Goal: Task Accomplishment & Management: Manage account settings

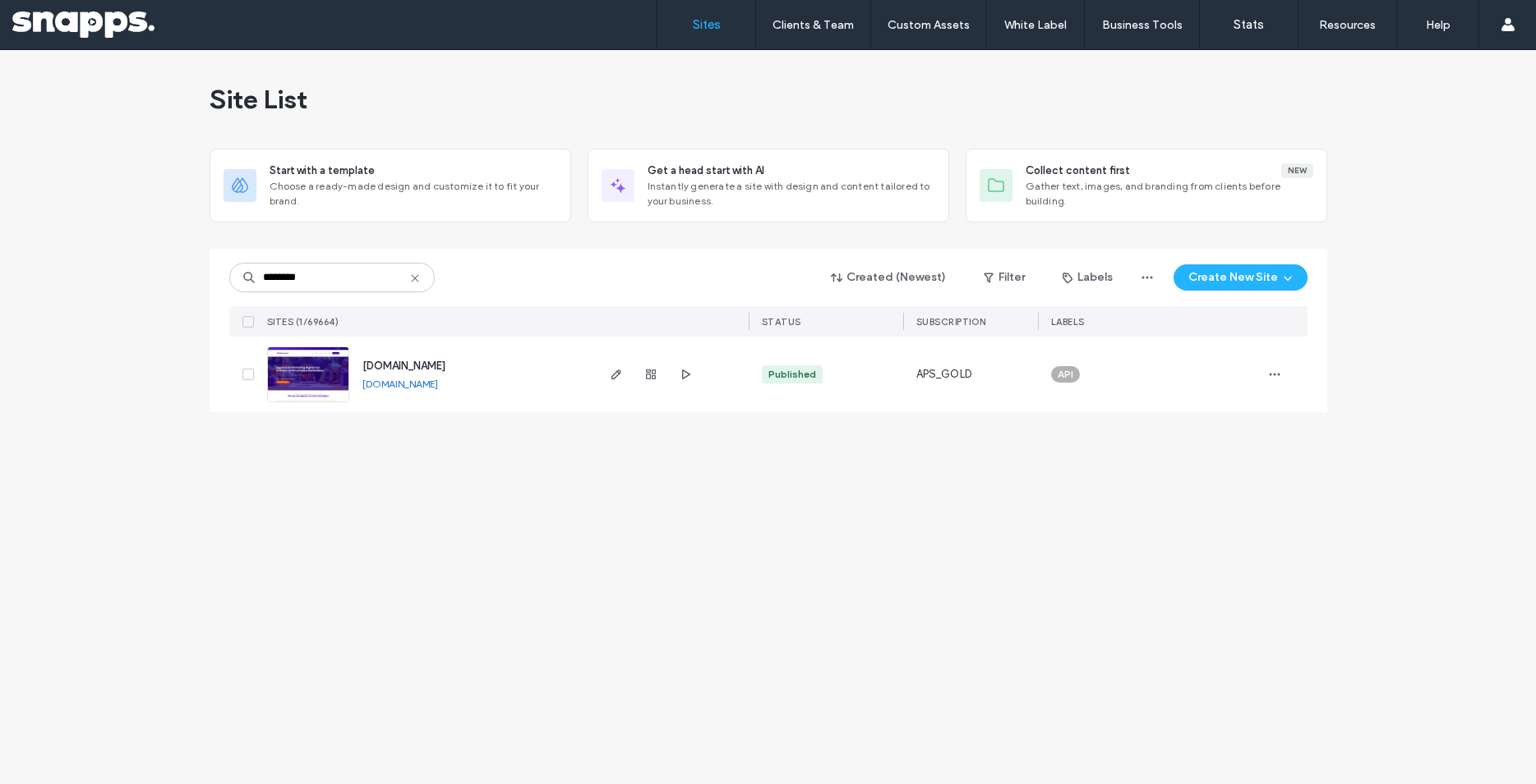
type input "********"
click at [615, 379] on use "button" at bounding box center [616, 374] width 10 height 10
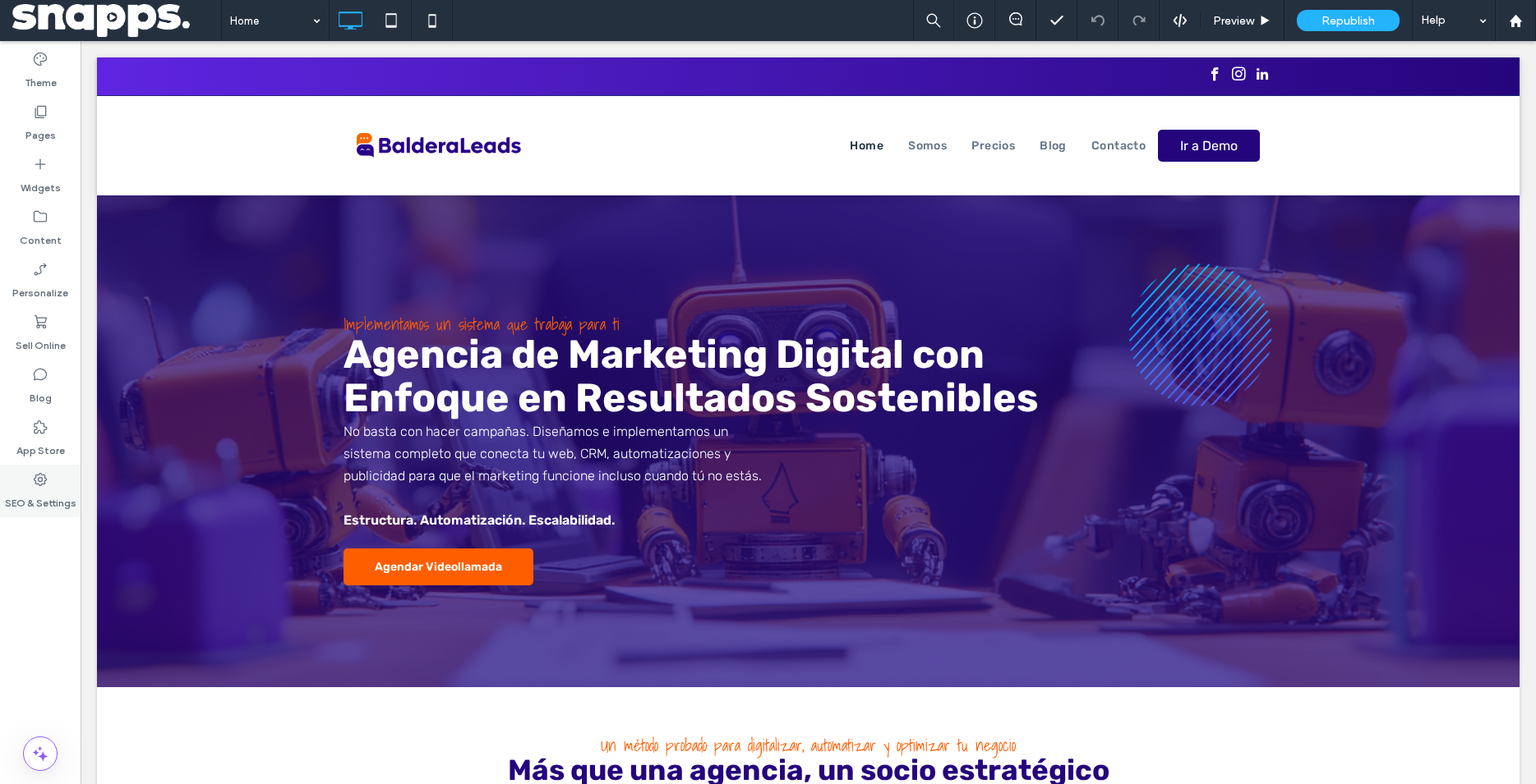
click at [61, 495] on label "SEO & Settings" at bounding box center [40, 500] width 72 height 23
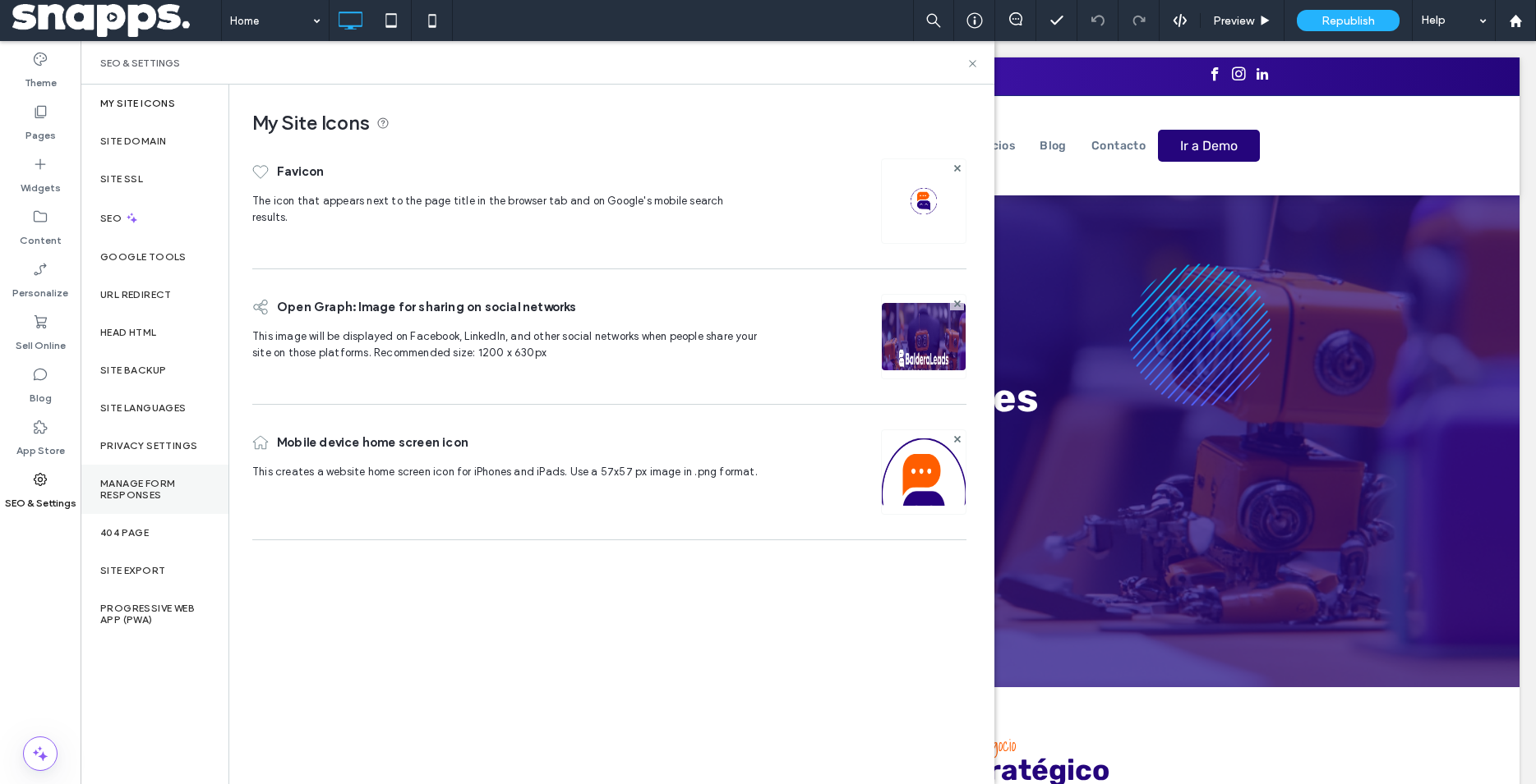
click at [141, 487] on label "Manage Form Responses" at bounding box center [154, 489] width 108 height 23
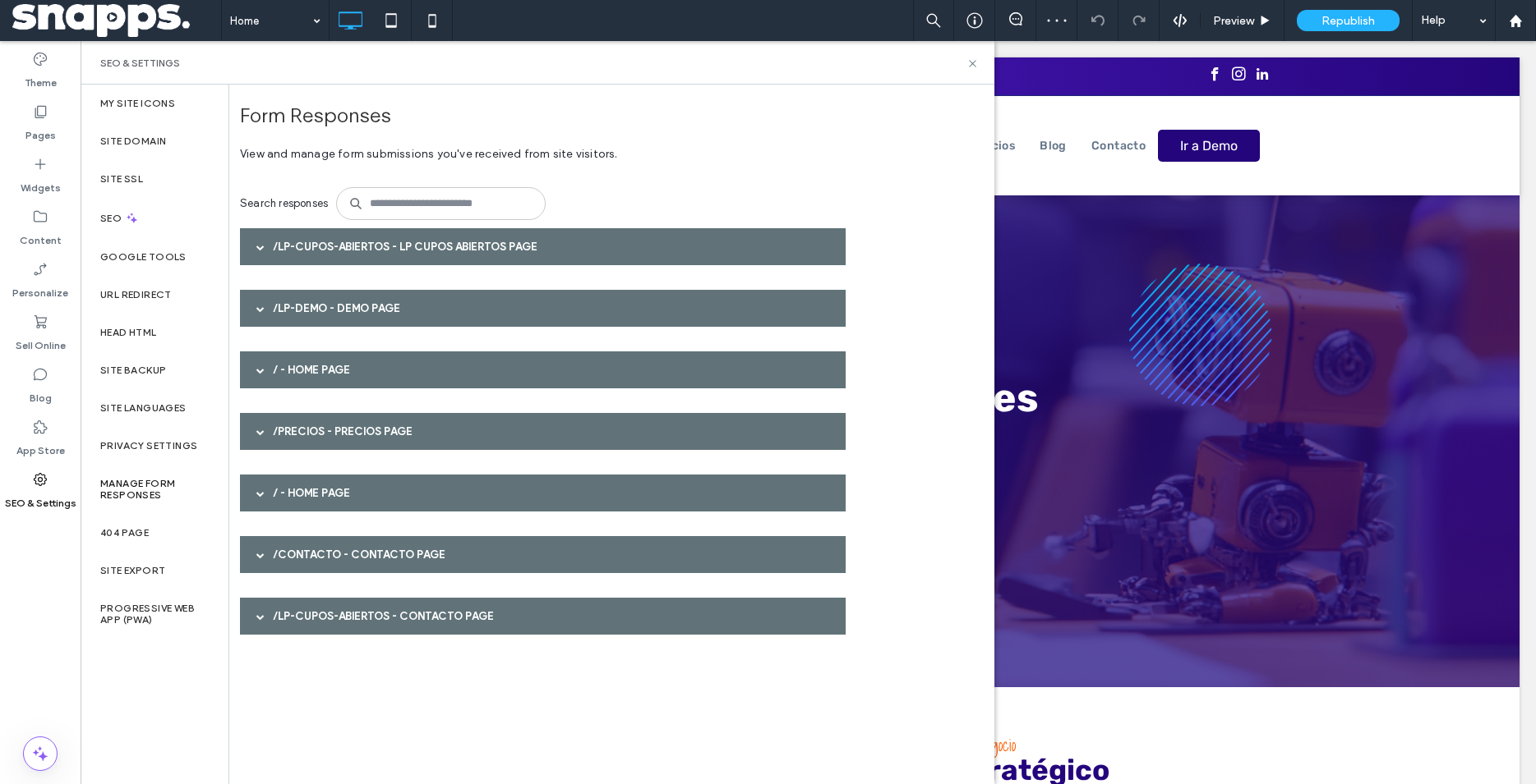
click at [257, 246] on span at bounding box center [260, 247] width 9 height 9
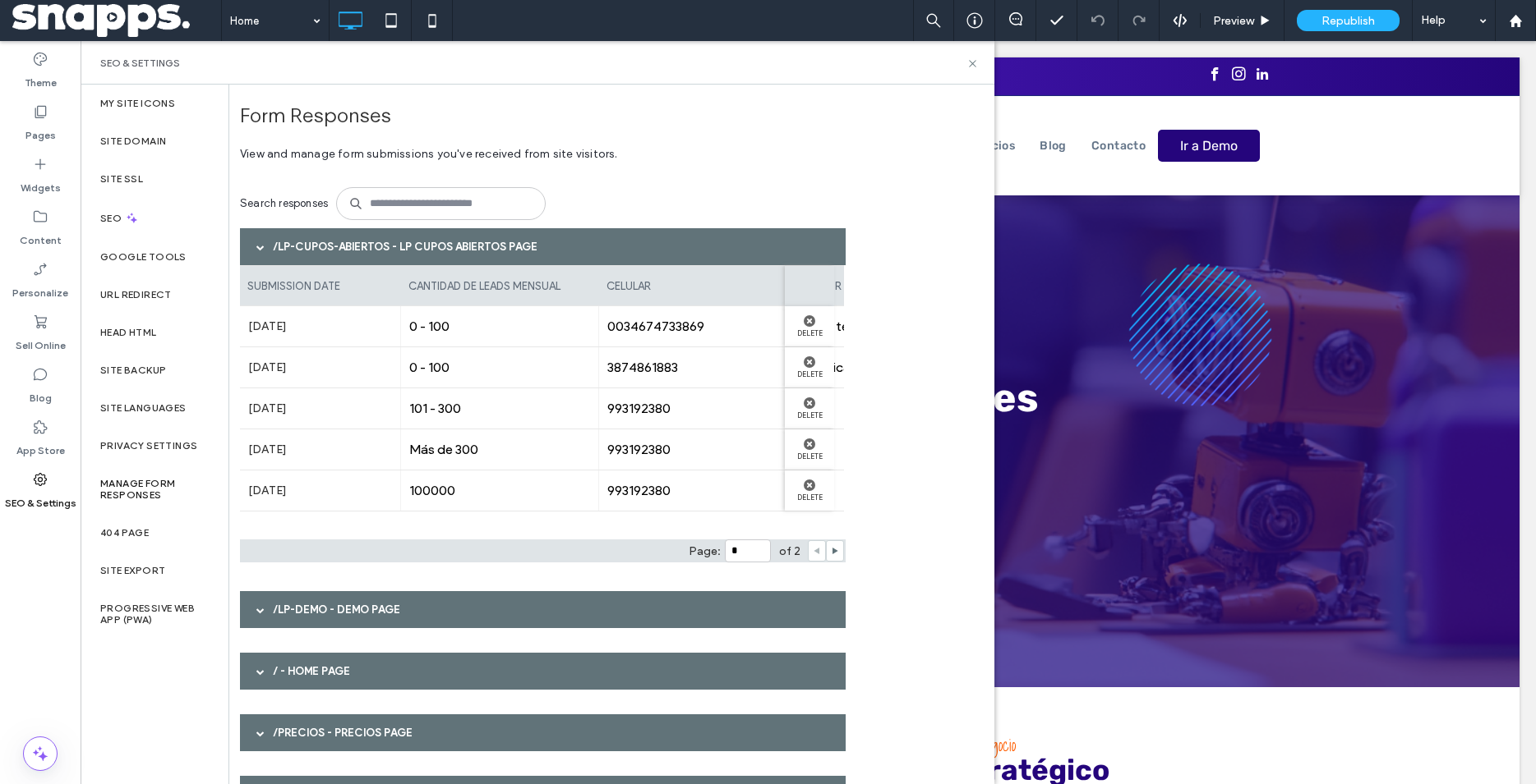
click at [260, 247] on span at bounding box center [260, 247] width 9 height 9
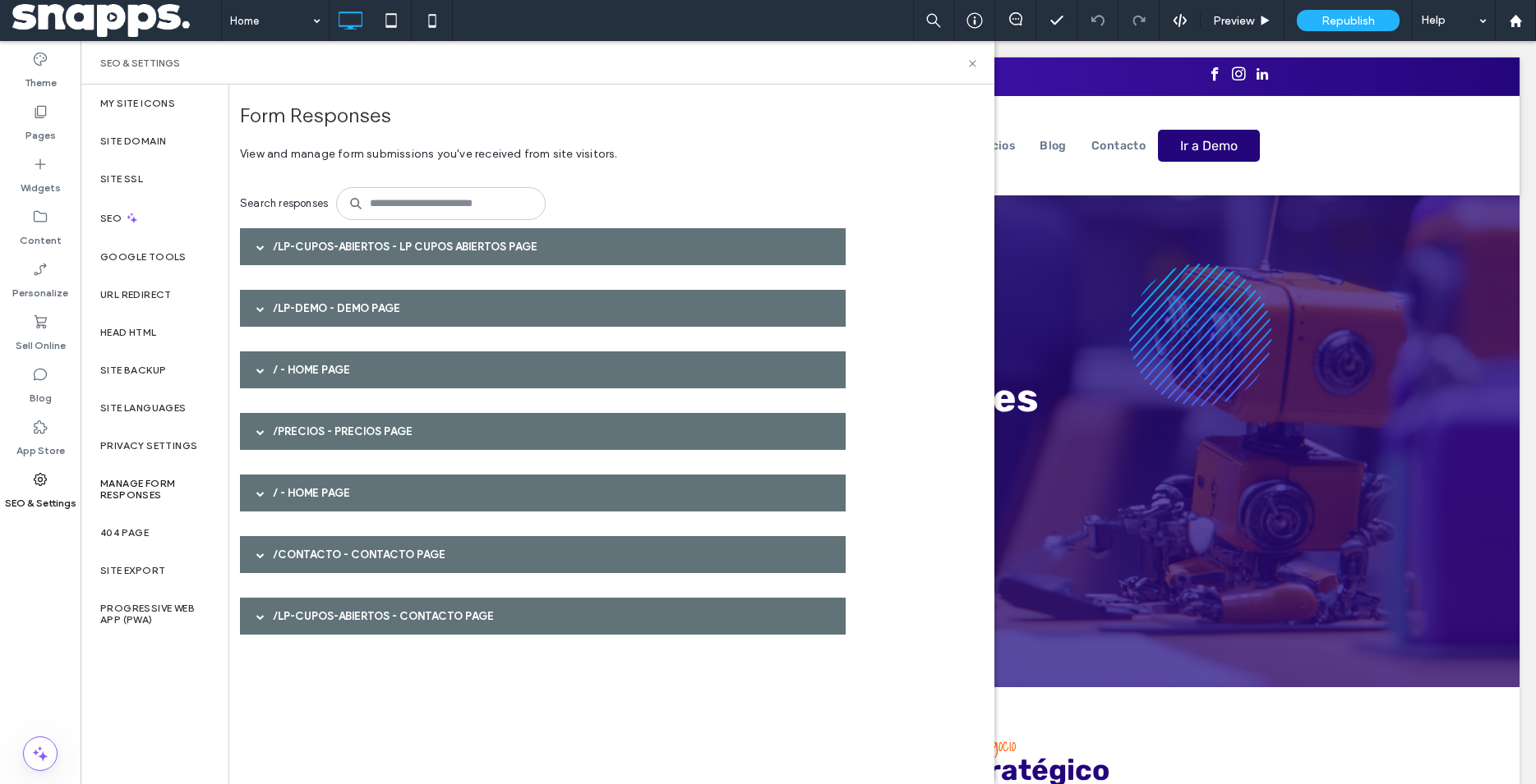
click at [252, 310] on div at bounding box center [260, 308] width 25 height 29
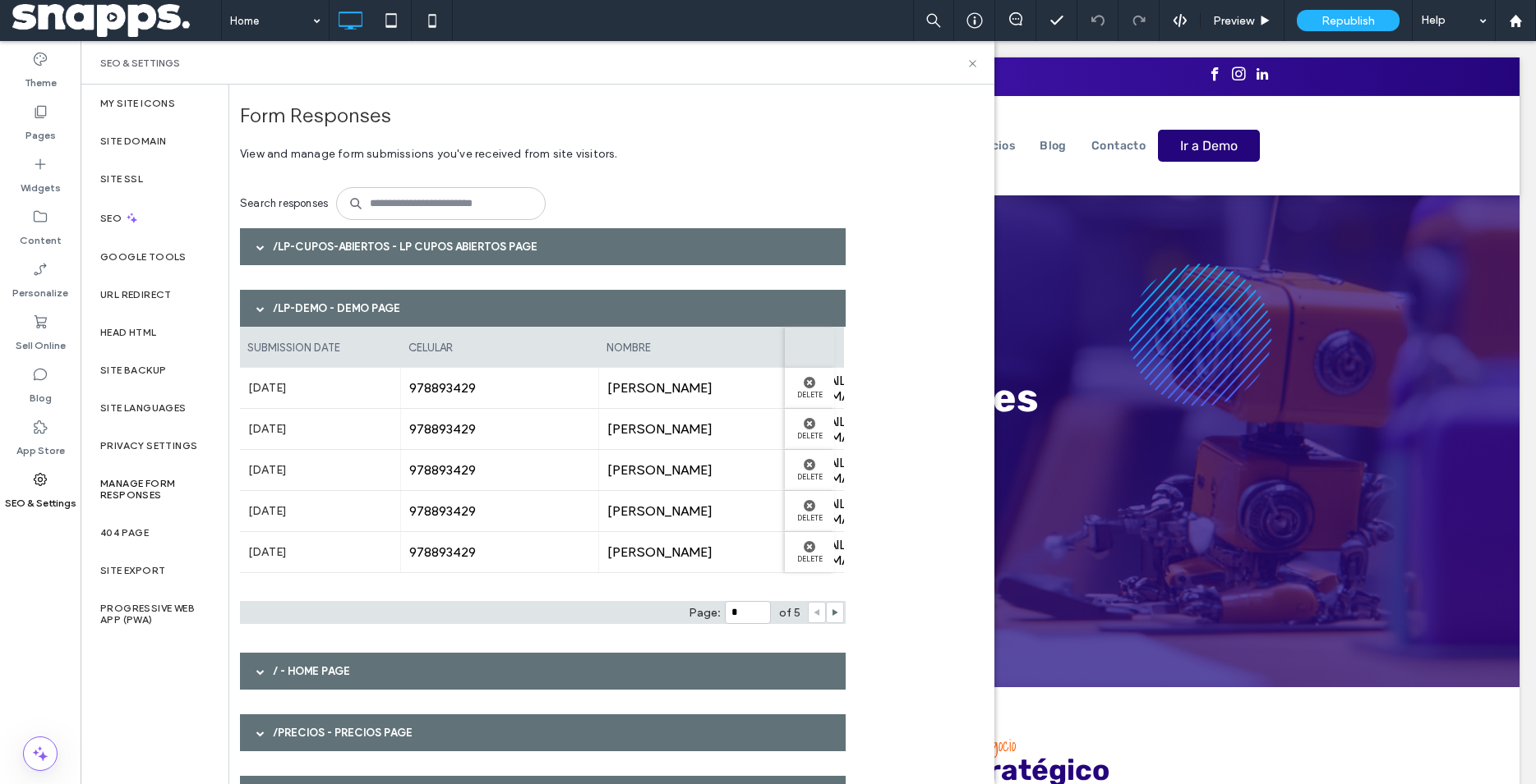
click at [252, 310] on div at bounding box center [260, 308] width 25 height 29
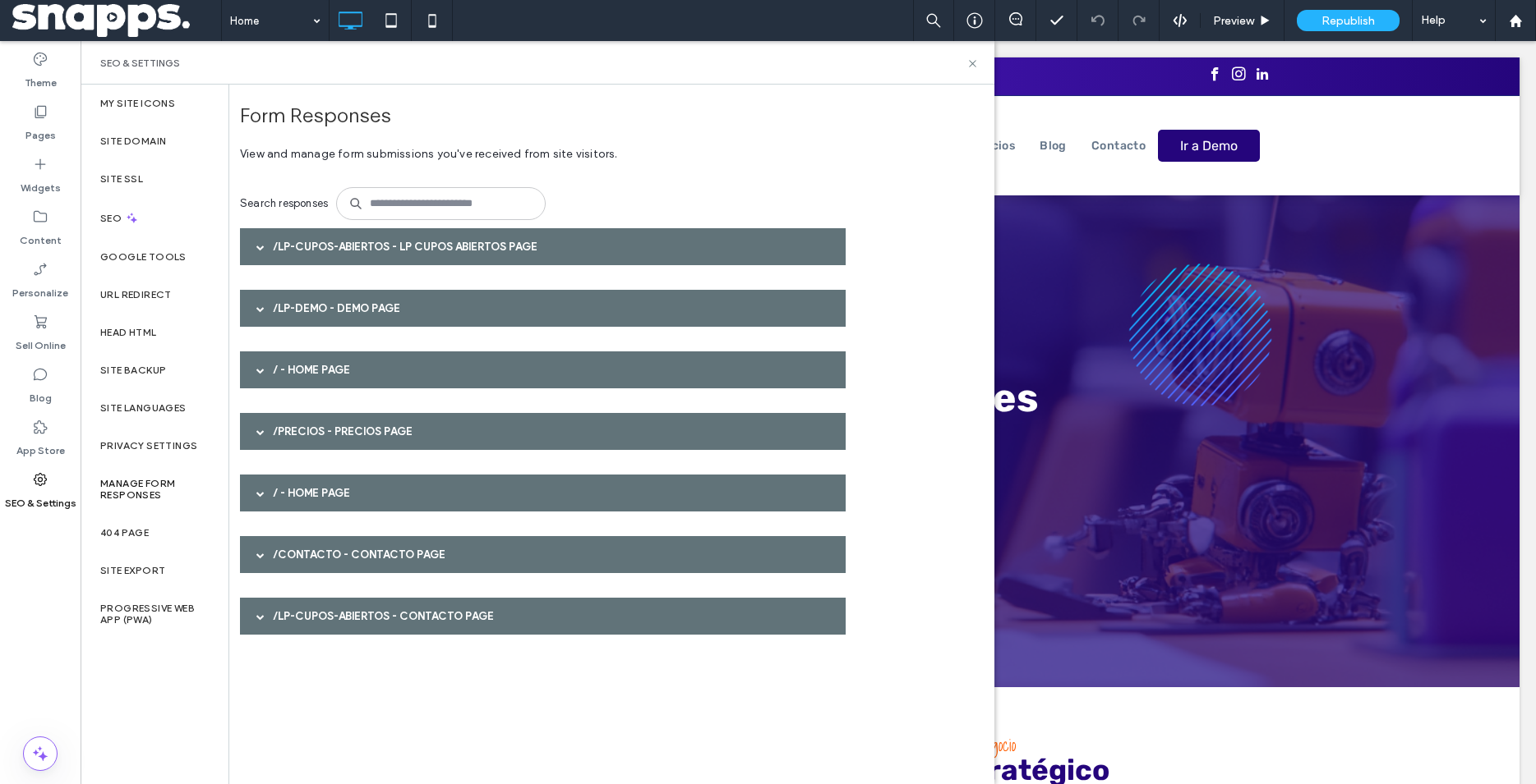
click at [251, 369] on div at bounding box center [260, 370] width 25 height 29
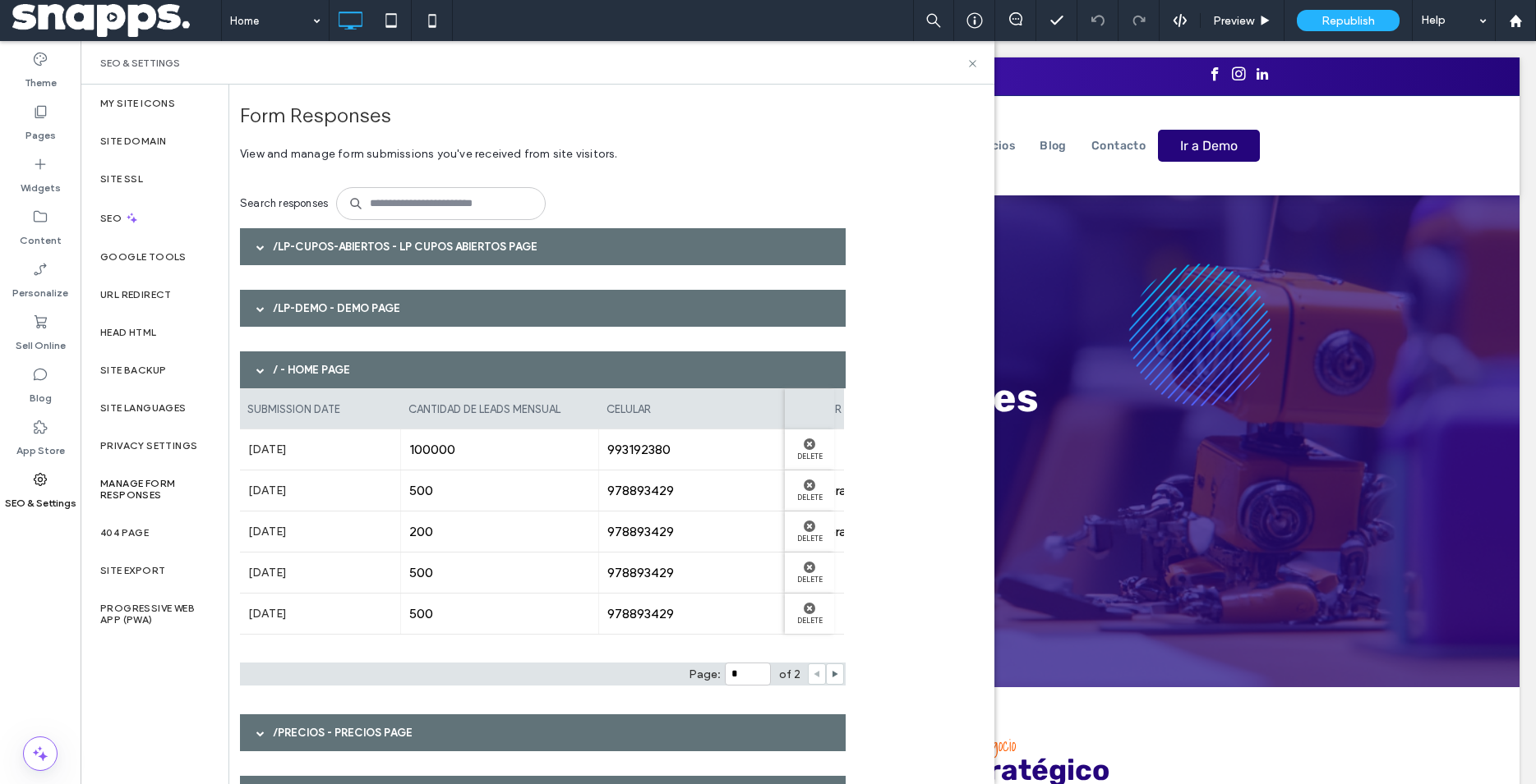
click at [266, 370] on div at bounding box center [260, 370] width 25 height 29
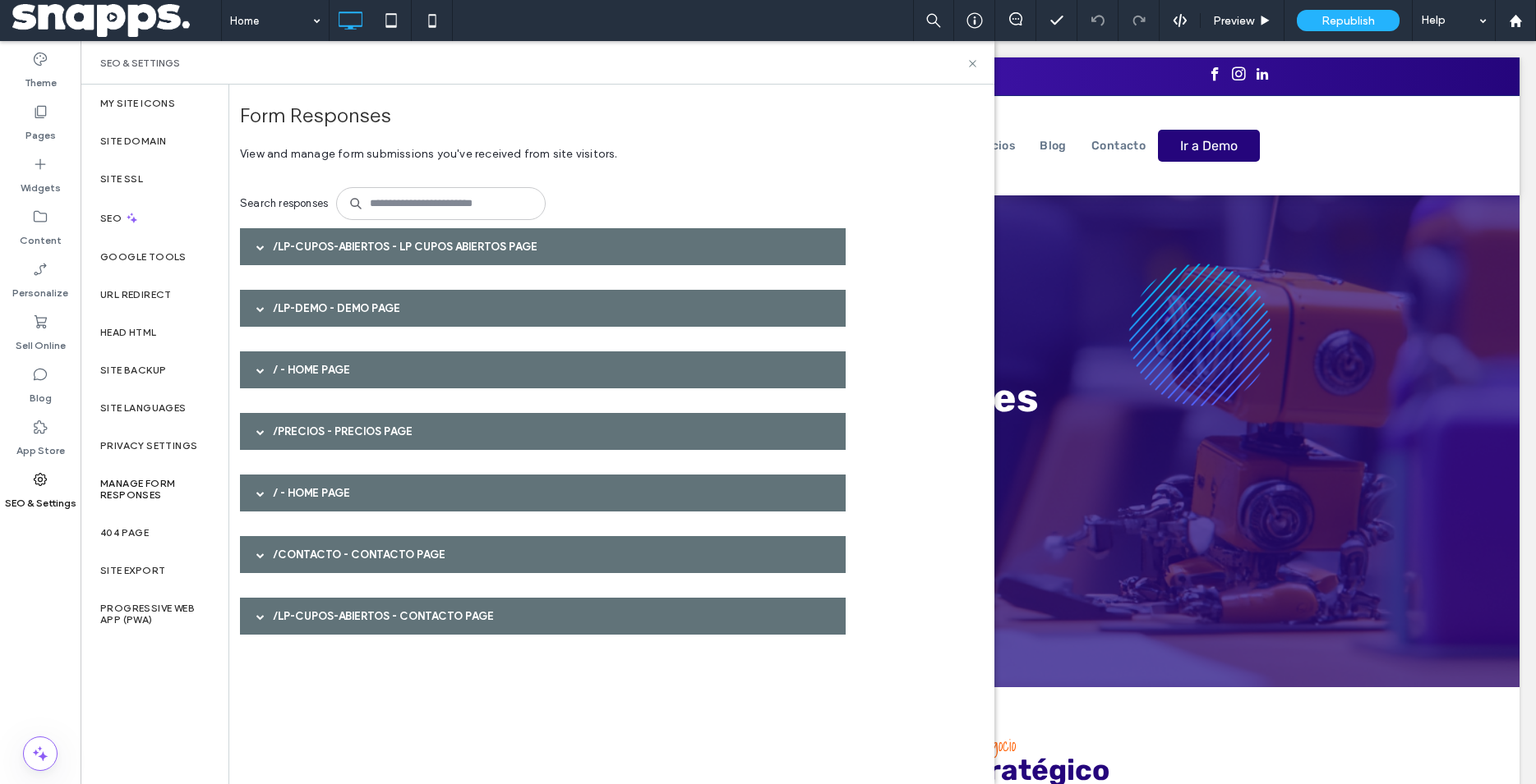
click at [260, 435] on span at bounding box center [260, 432] width 9 height 9
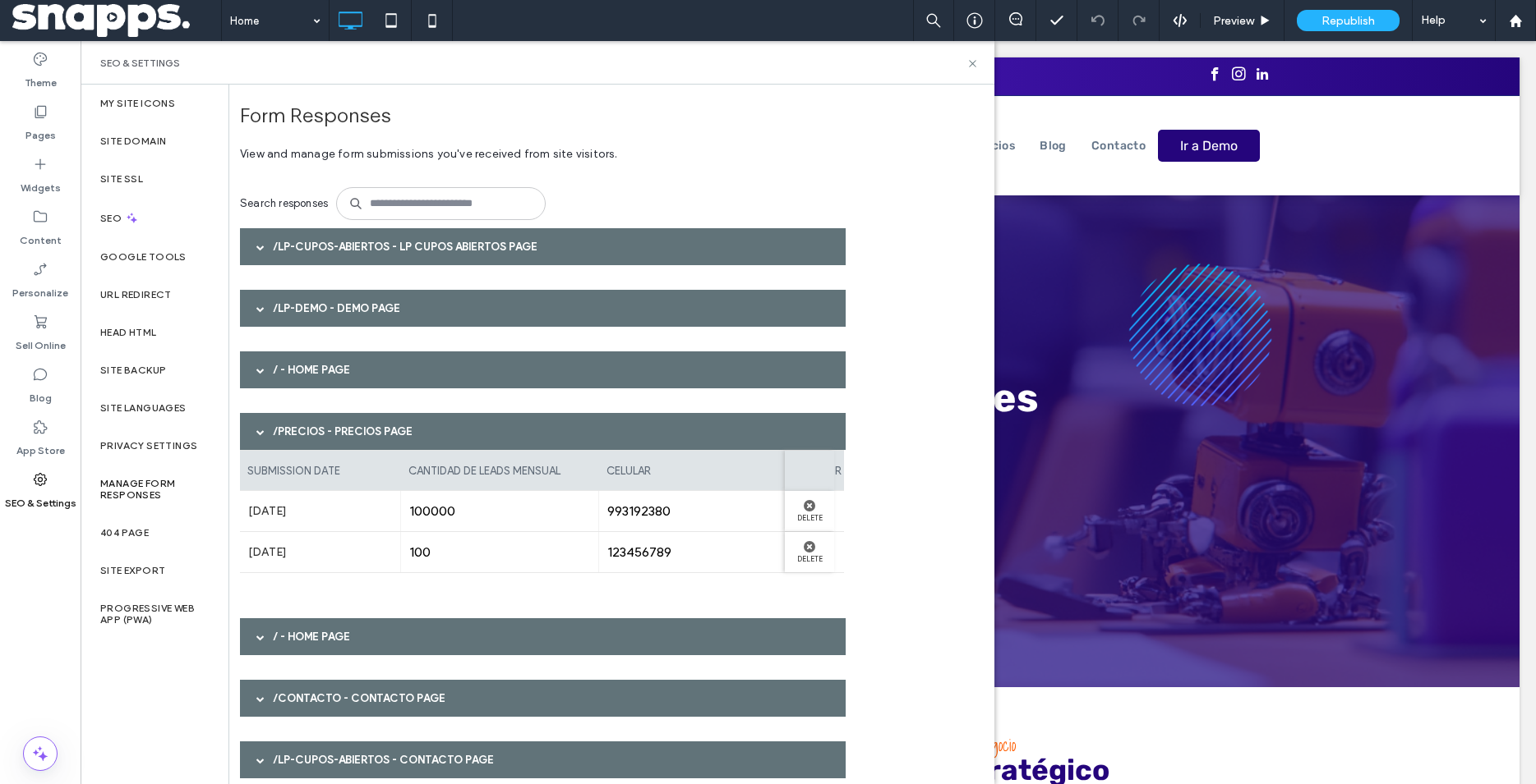
click at [260, 434] on span at bounding box center [260, 432] width 9 height 9
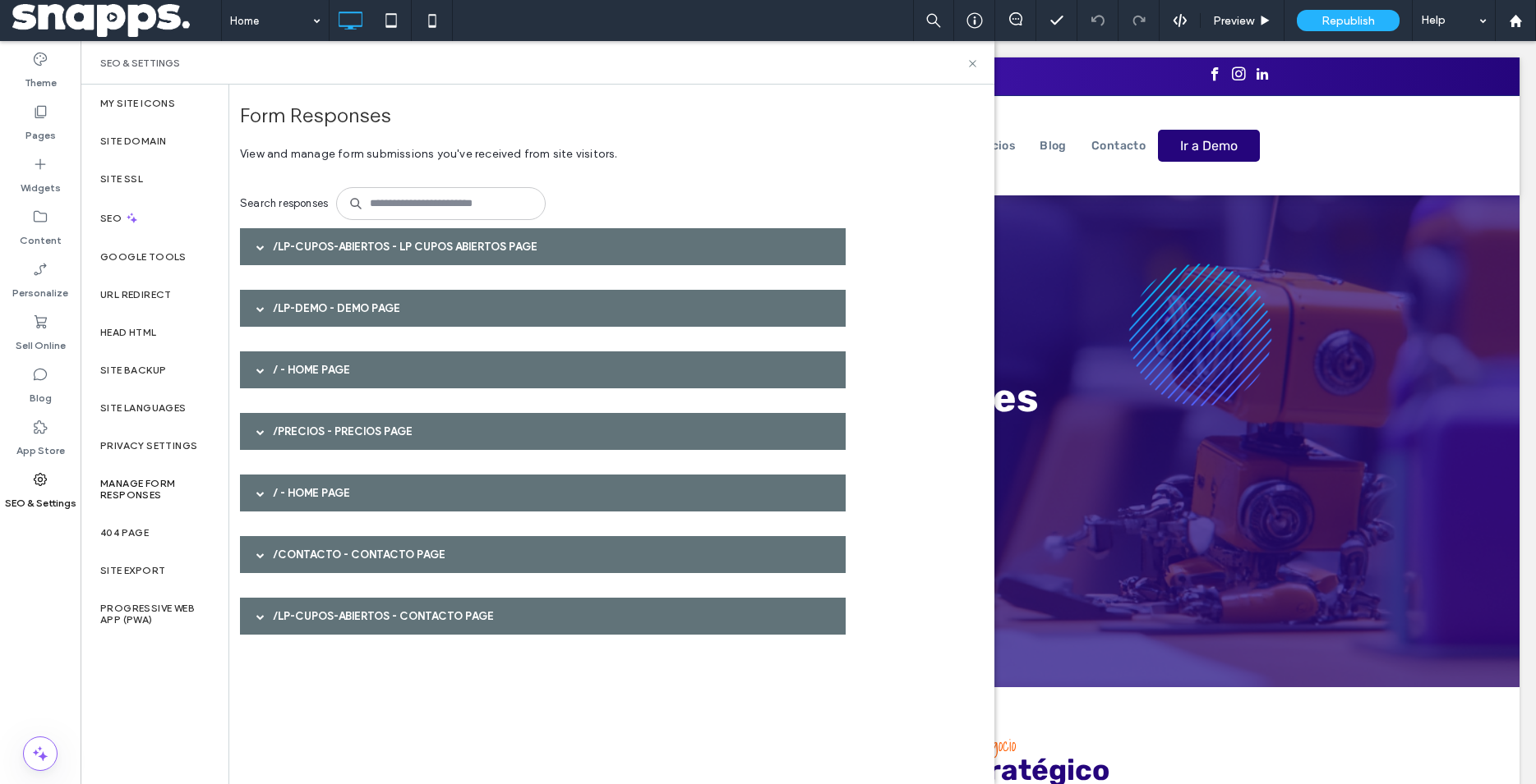
click at [263, 498] on span at bounding box center [260, 493] width 9 height 29
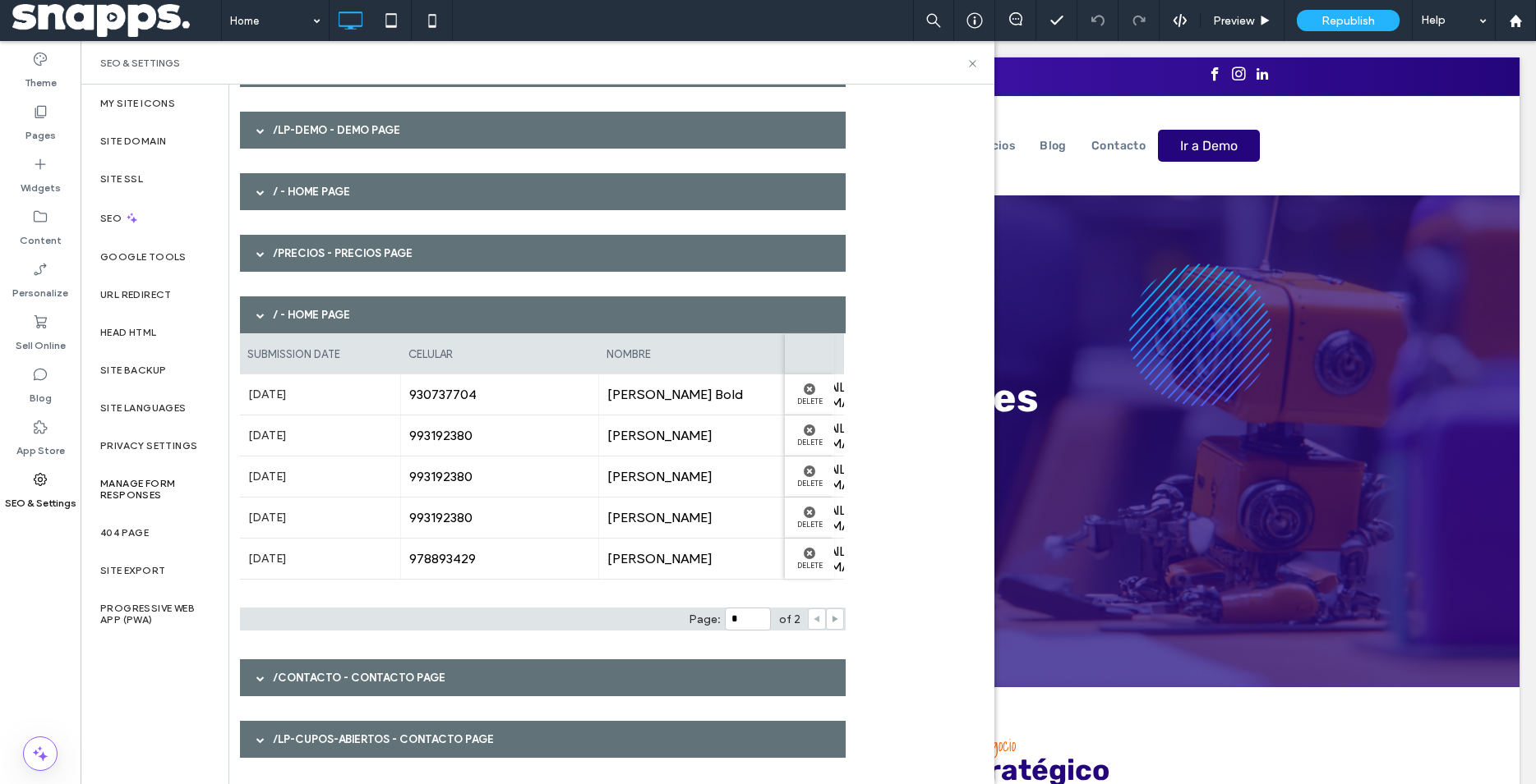
click at [837, 614] on span at bounding box center [835, 619] width 9 height 20
type input "*"
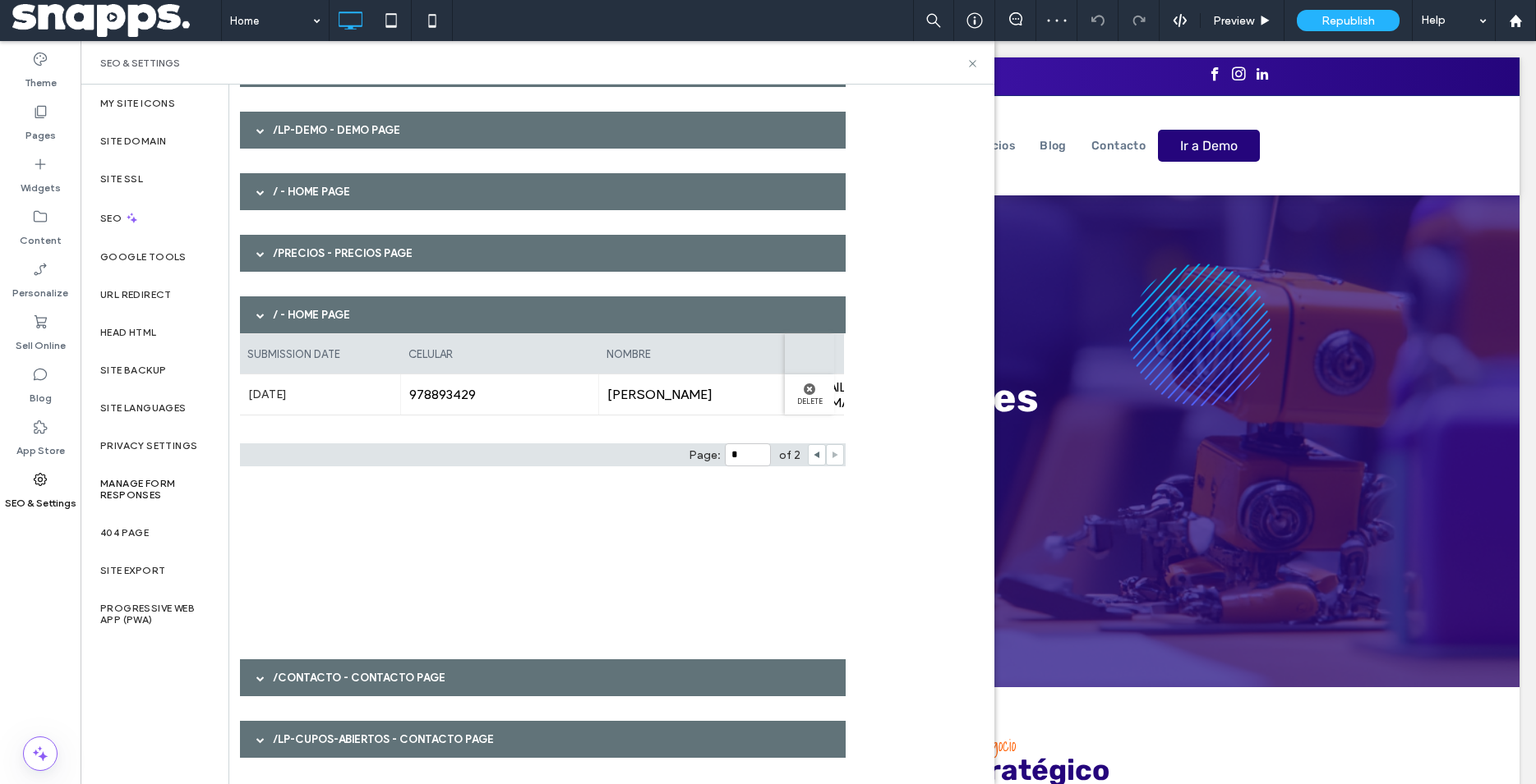
click at [262, 674] on span at bounding box center [260, 678] width 9 height 29
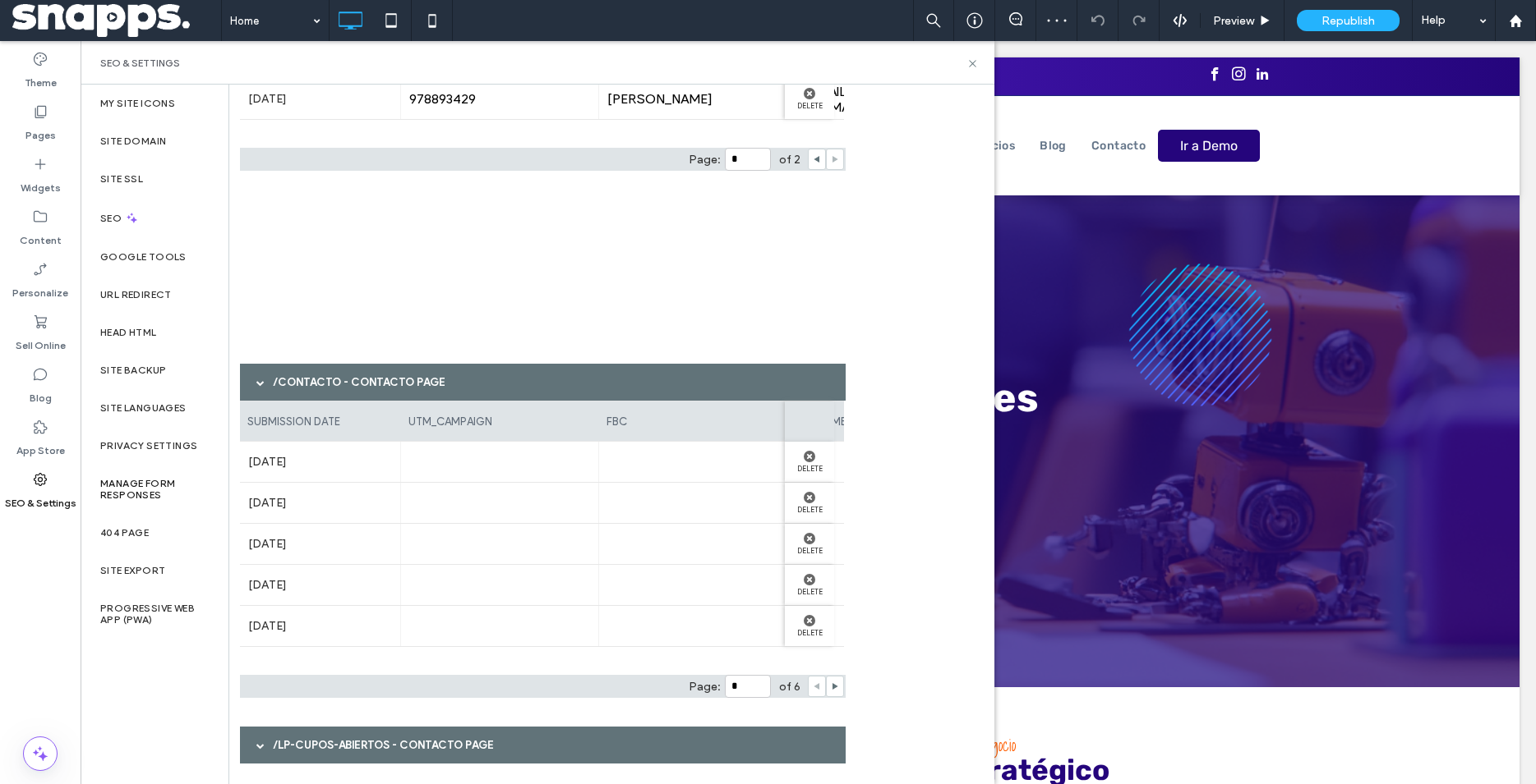
scroll to position [480, 0]
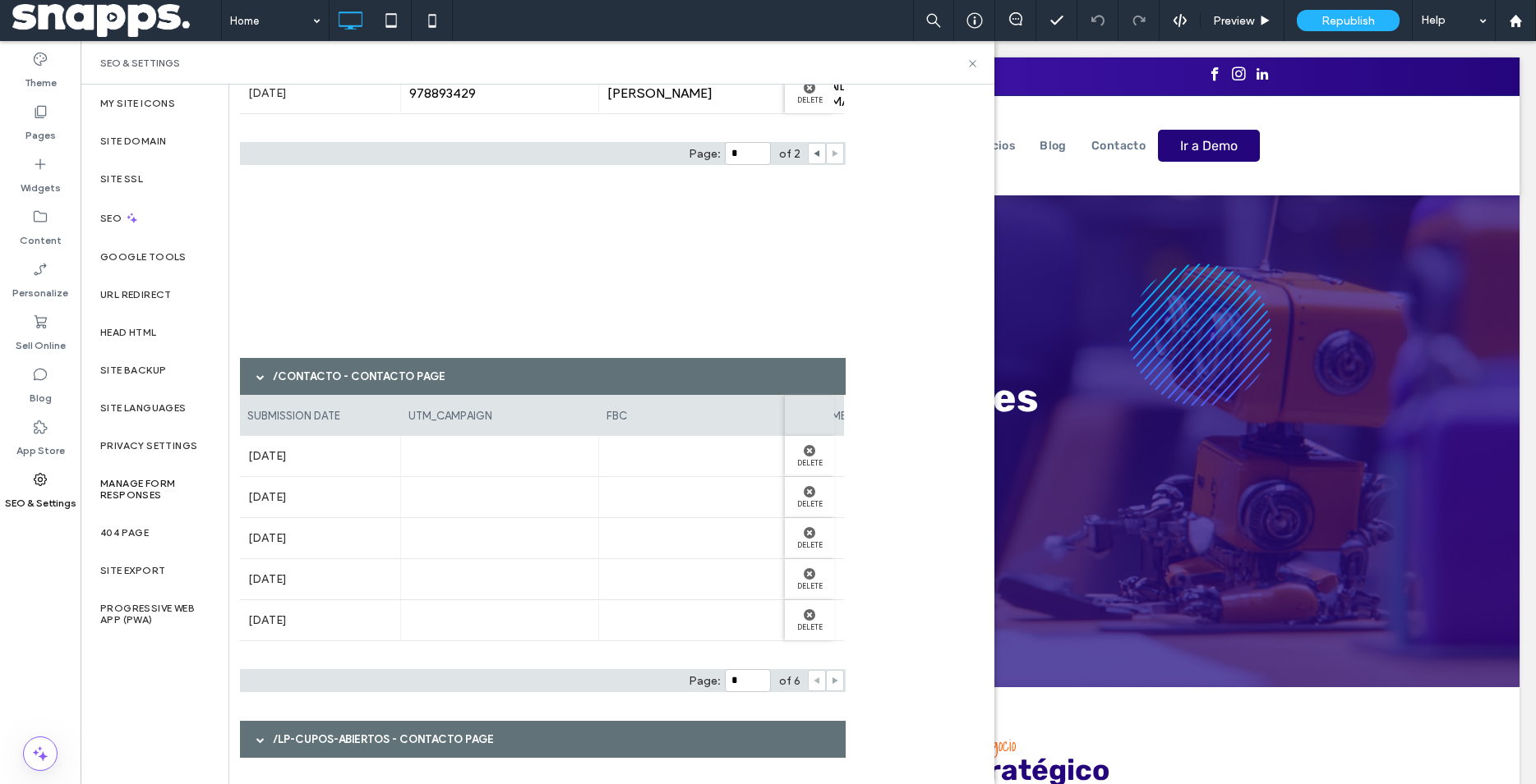
click at [833, 685] on span at bounding box center [835, 681] width 9 height 20
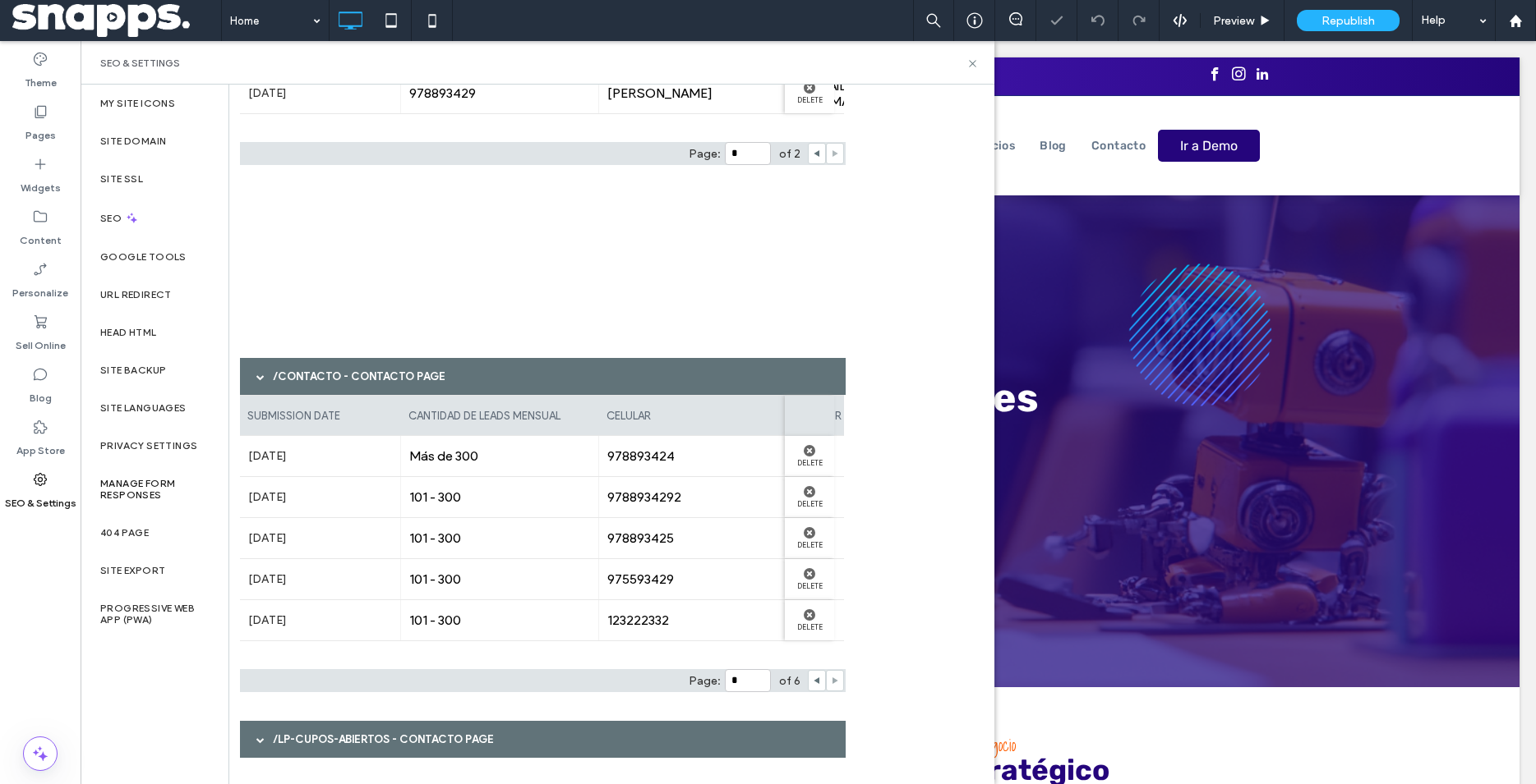
click at [835, 684] on icon at bounding box center [835, 681] width 9 height 9
click at [834, 683] on use at bounding box center [835, 681] width 6 height 7
click at [833, 681] on use at bounding box center [835, 681] width 6 height 7
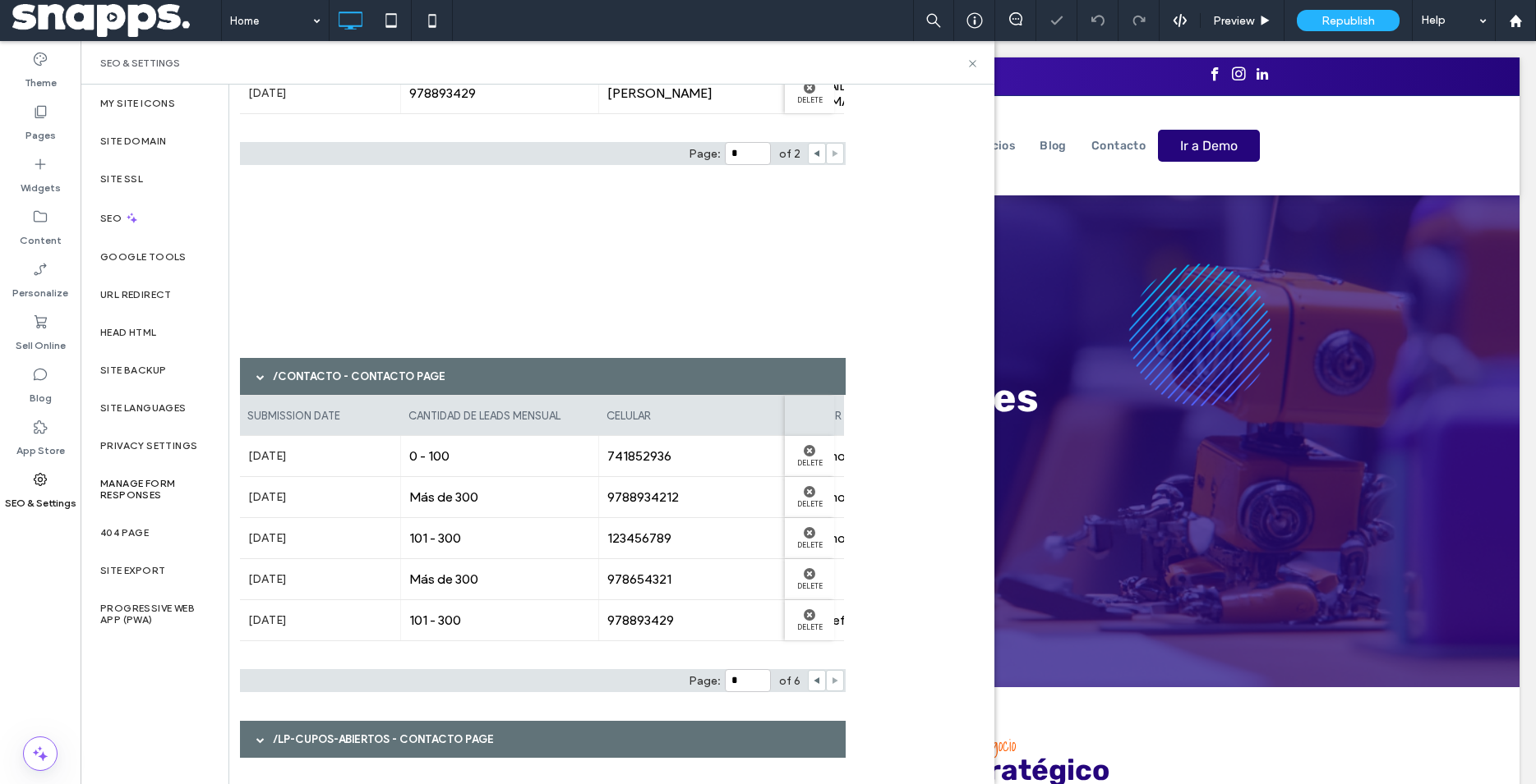
type input "*"
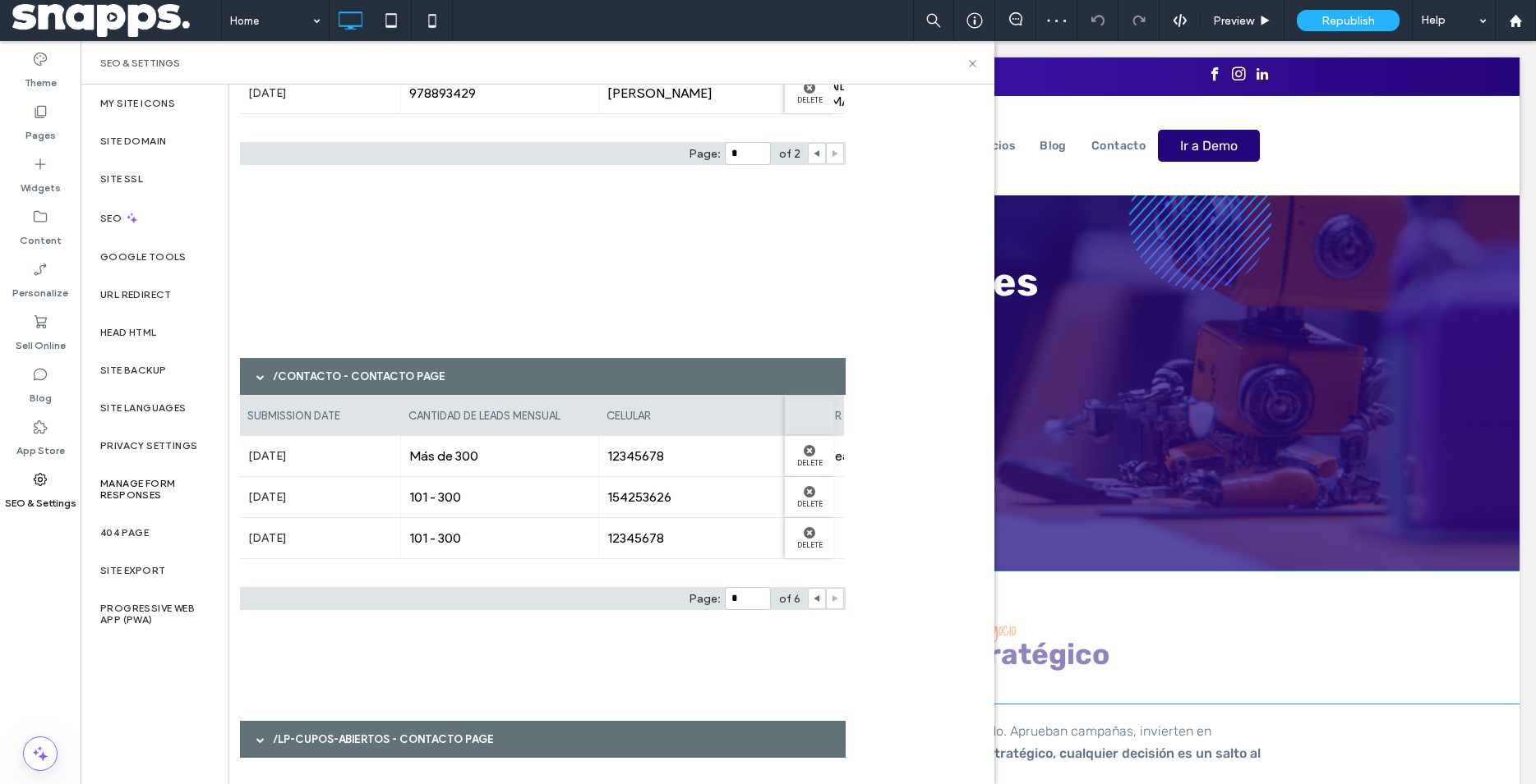
scroll to position [168, 0]
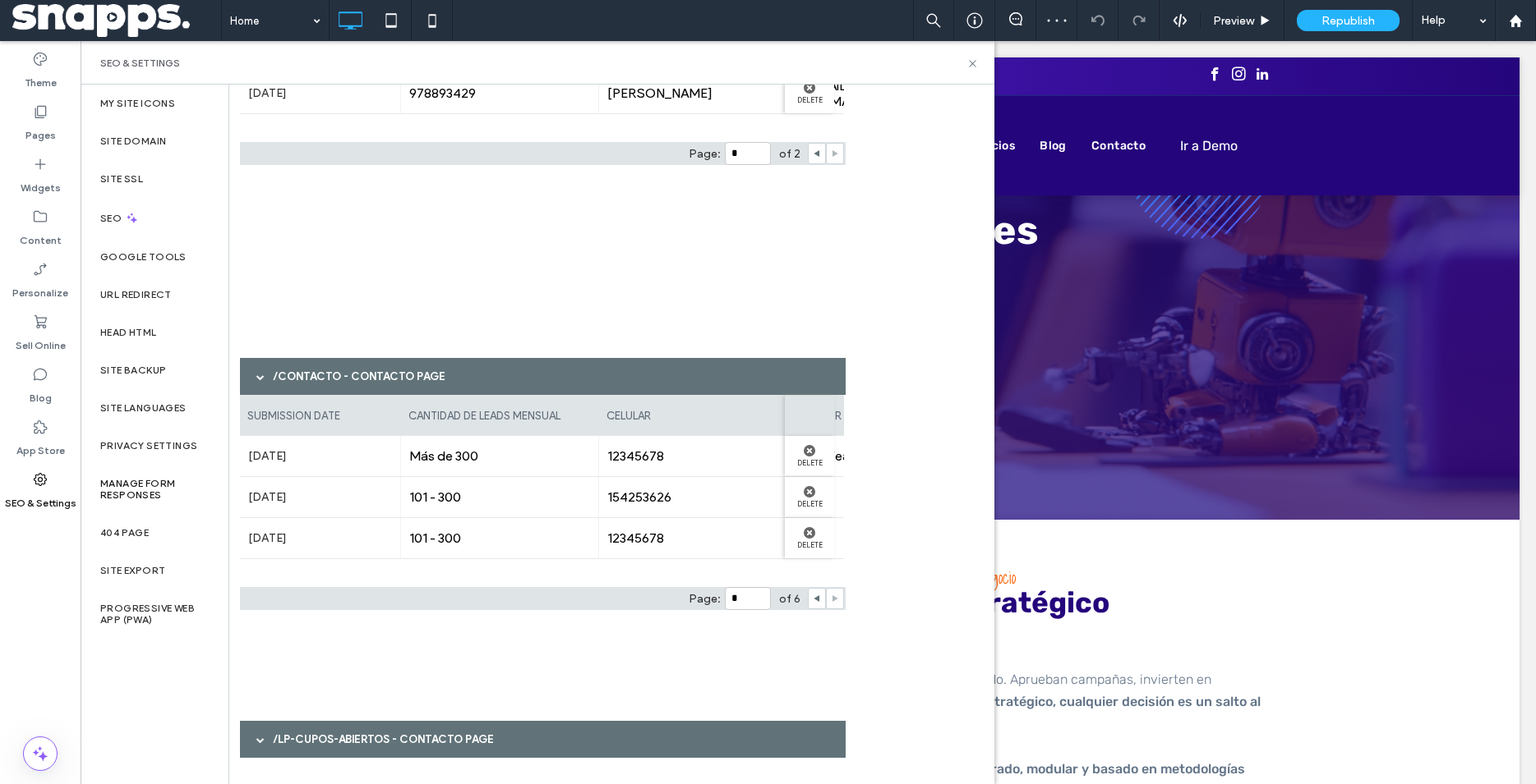
click at [259, 375] on span at bounding box center [260, 377] width 9 height 9
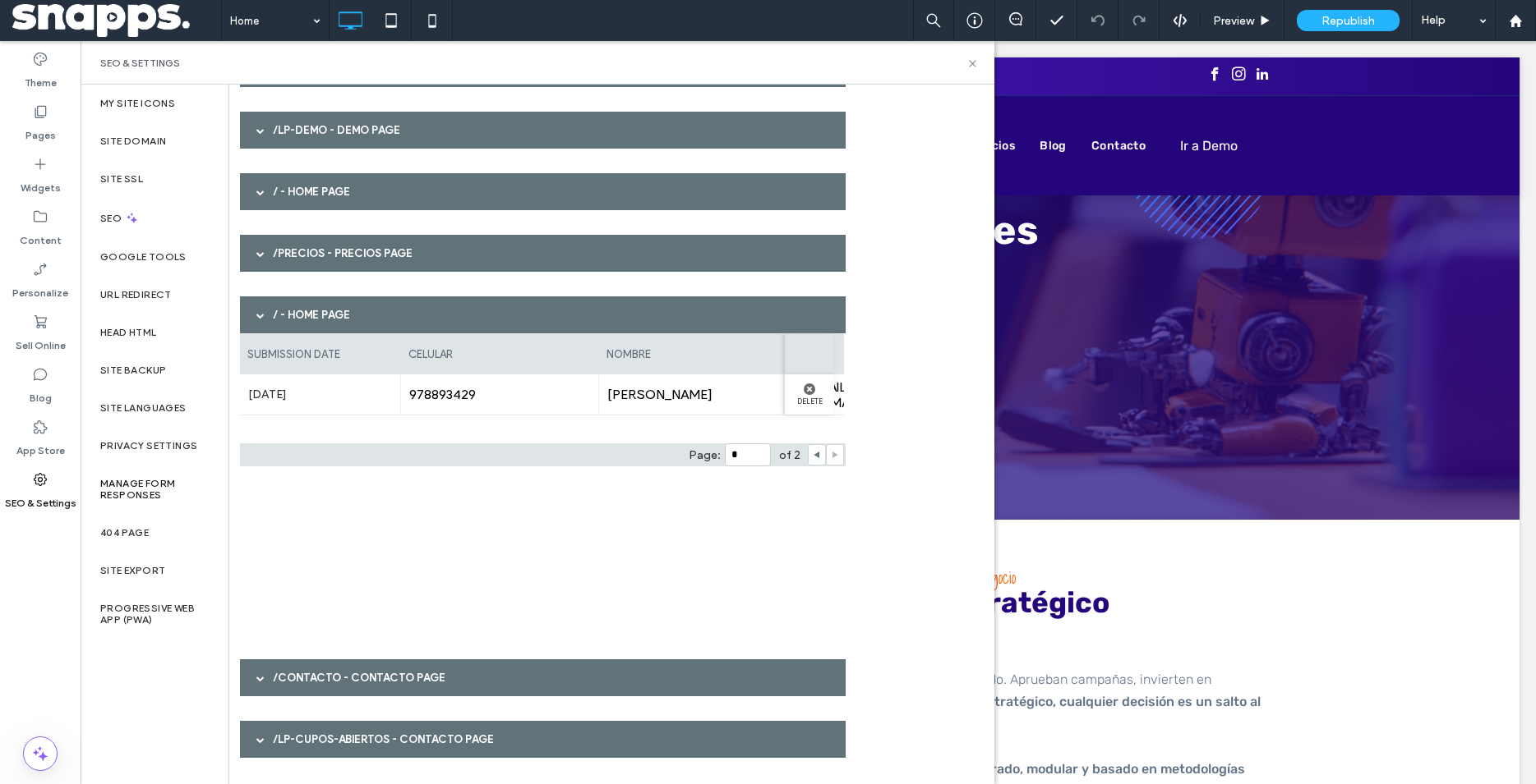
scroll to position [178, 0]
click at [255, 738] on div at bounding box center [260, 740] width 25 height 29
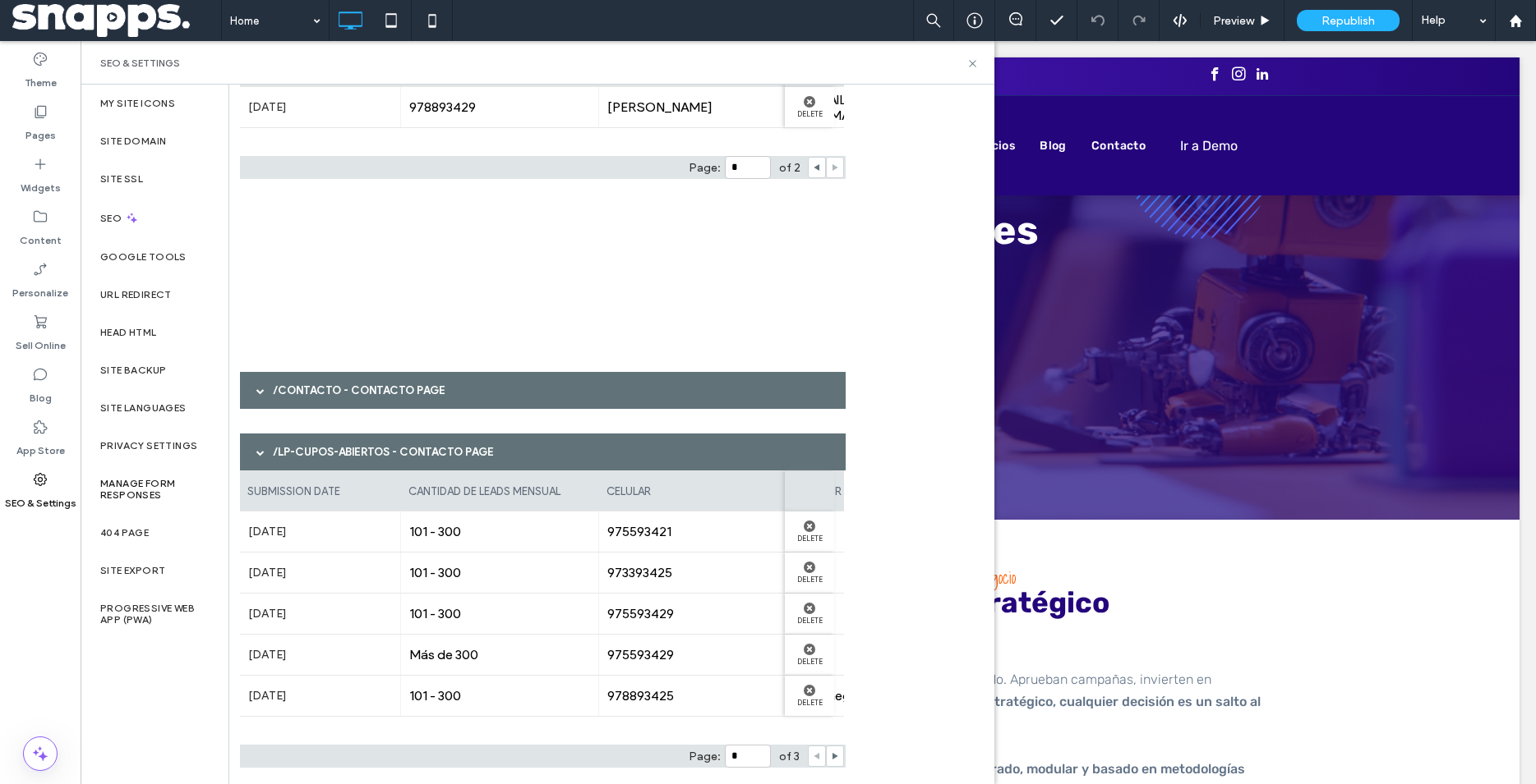
scroll to position [480, 0]
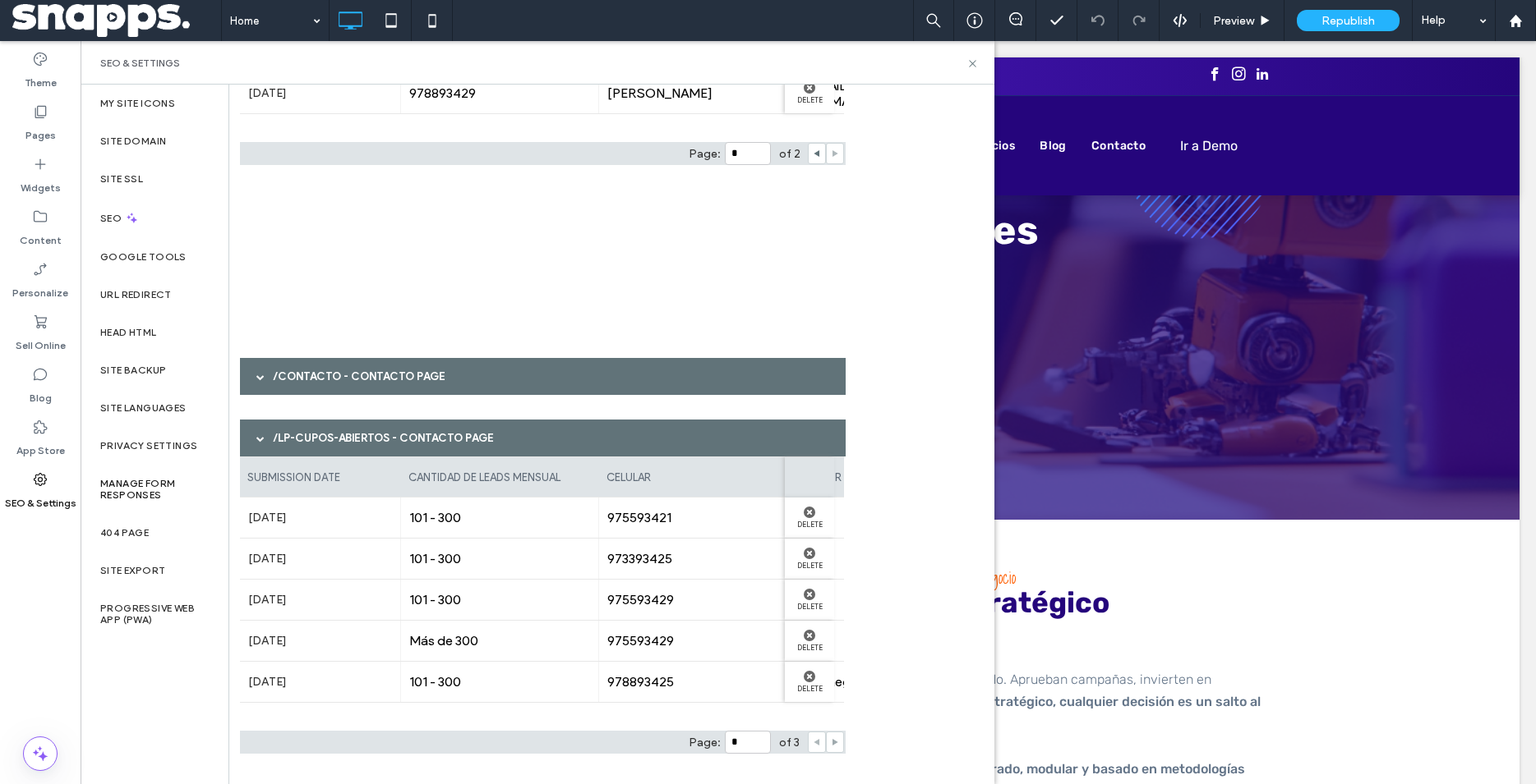
click at [835, 744] on use at bounding box center [835, 742] width 6 height 7
type input "*"
click at [835, 744] on div "submission date cantidad de leads mensual celular mayor desafío del negocio nom…" at bounding box center [543, 607] width 605 height 302
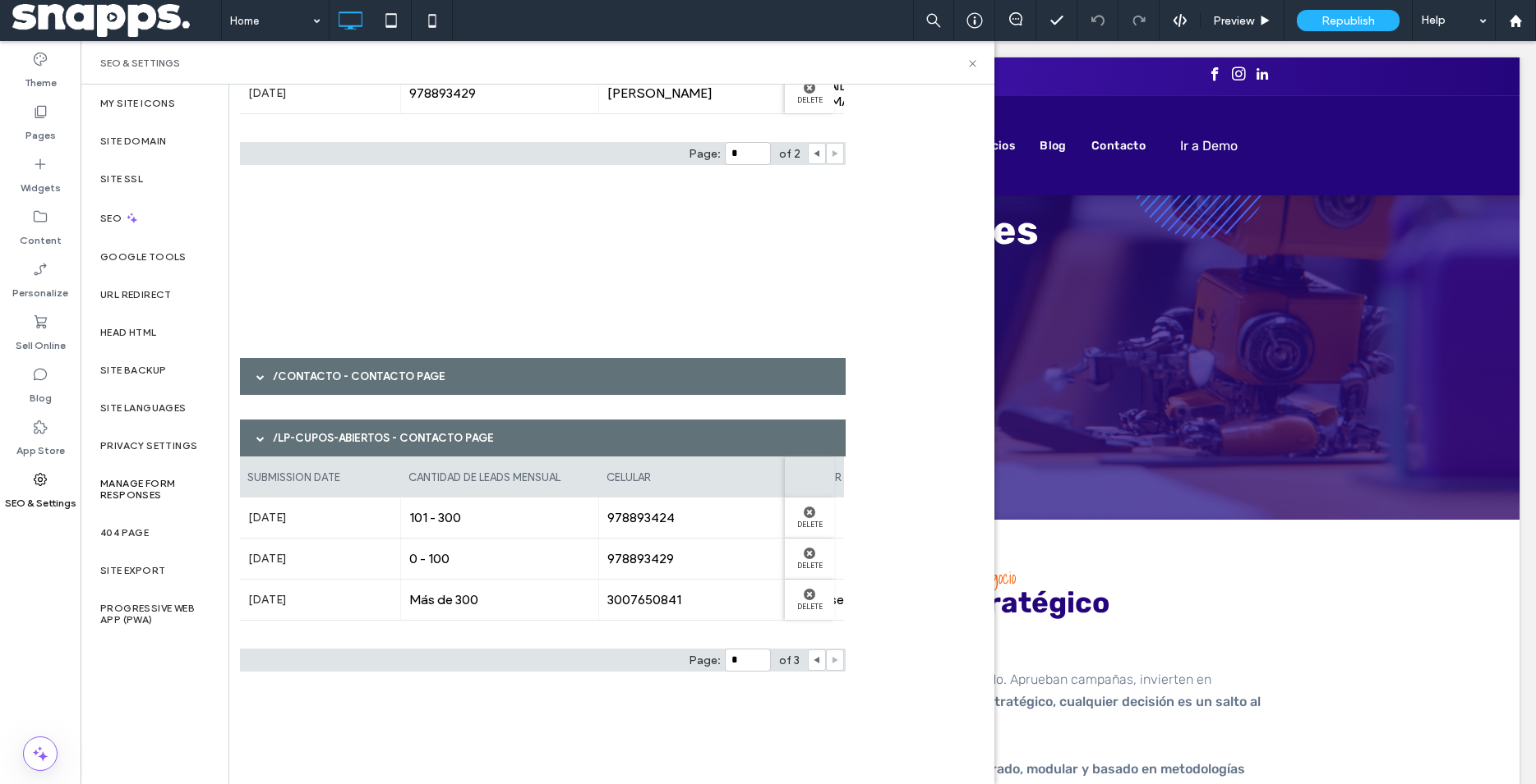
click at [244, 373] on div "/contacto - Contacto page" at bounding box center [543, 376] width 605 height 37
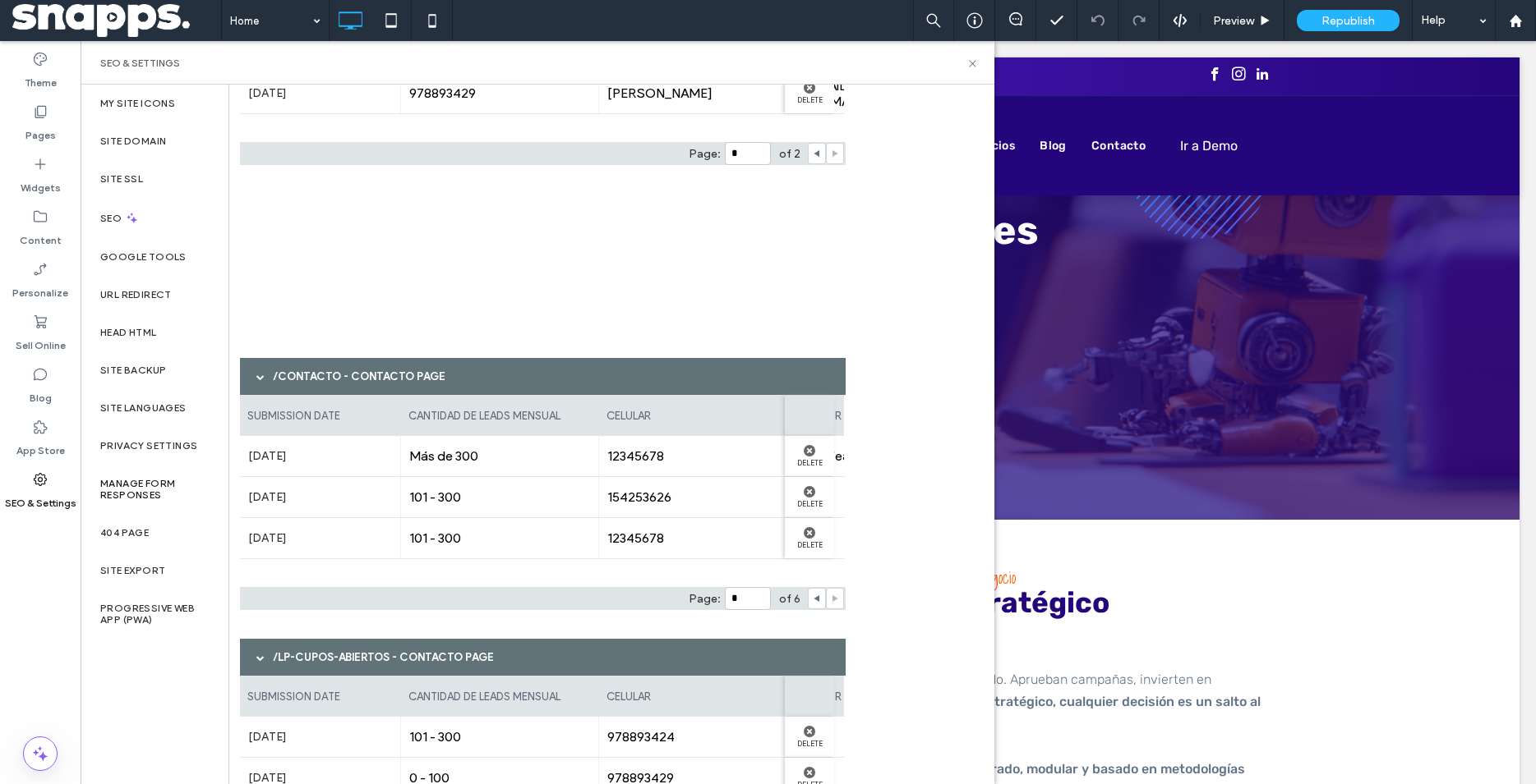
click at [963, 71] on div "SEO & Settings" at bounding box center [537, 62] width 914 height 43
click at [65, 131] on div "Pages" at bounding box center [40, 123] width 80 height 53
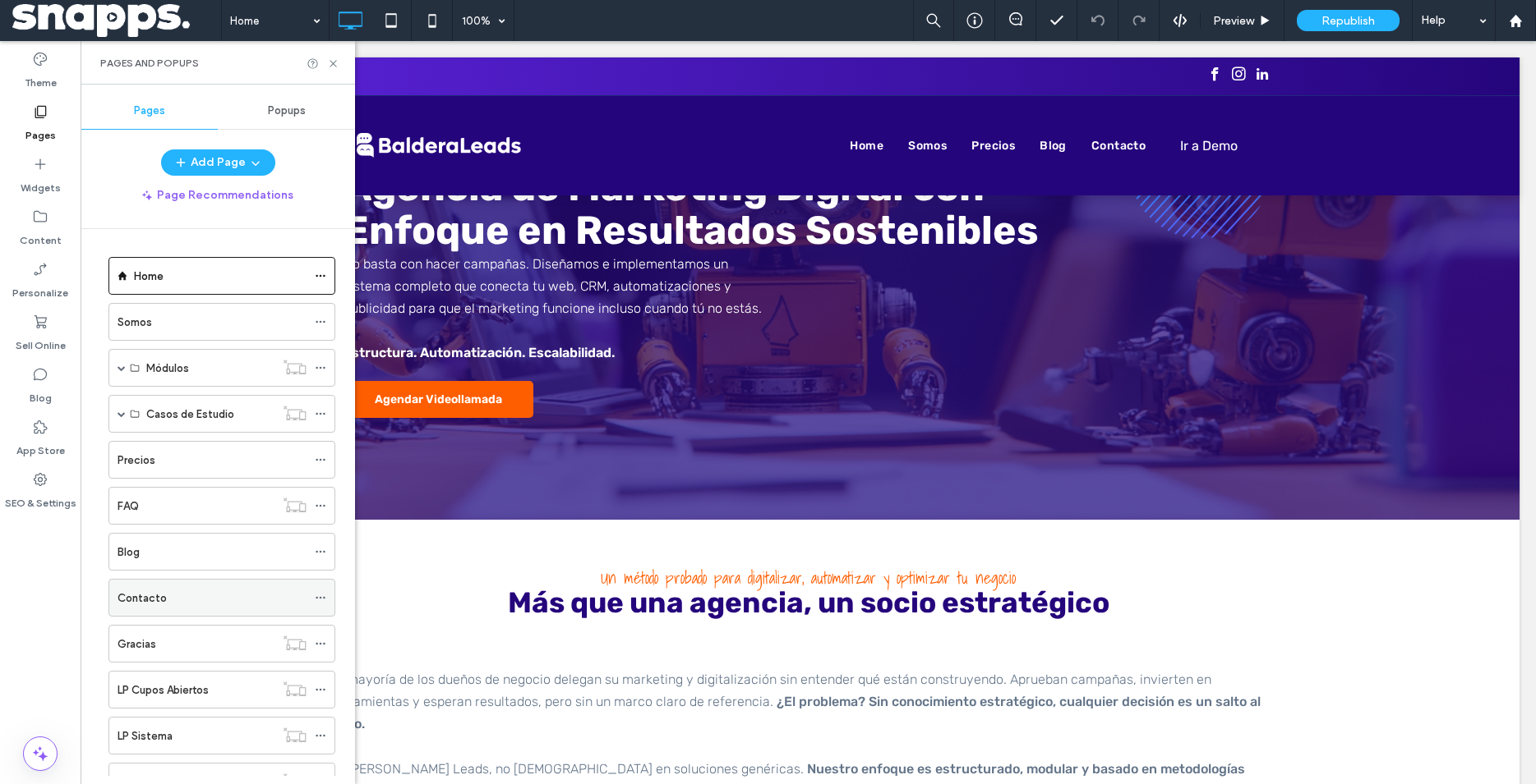
click at [147, 610] on div "Contacto" at bounding box center [212, 598] width 189 height 36
click at [332, 65] on use at bounding box center [332, 63] width 7 height 7
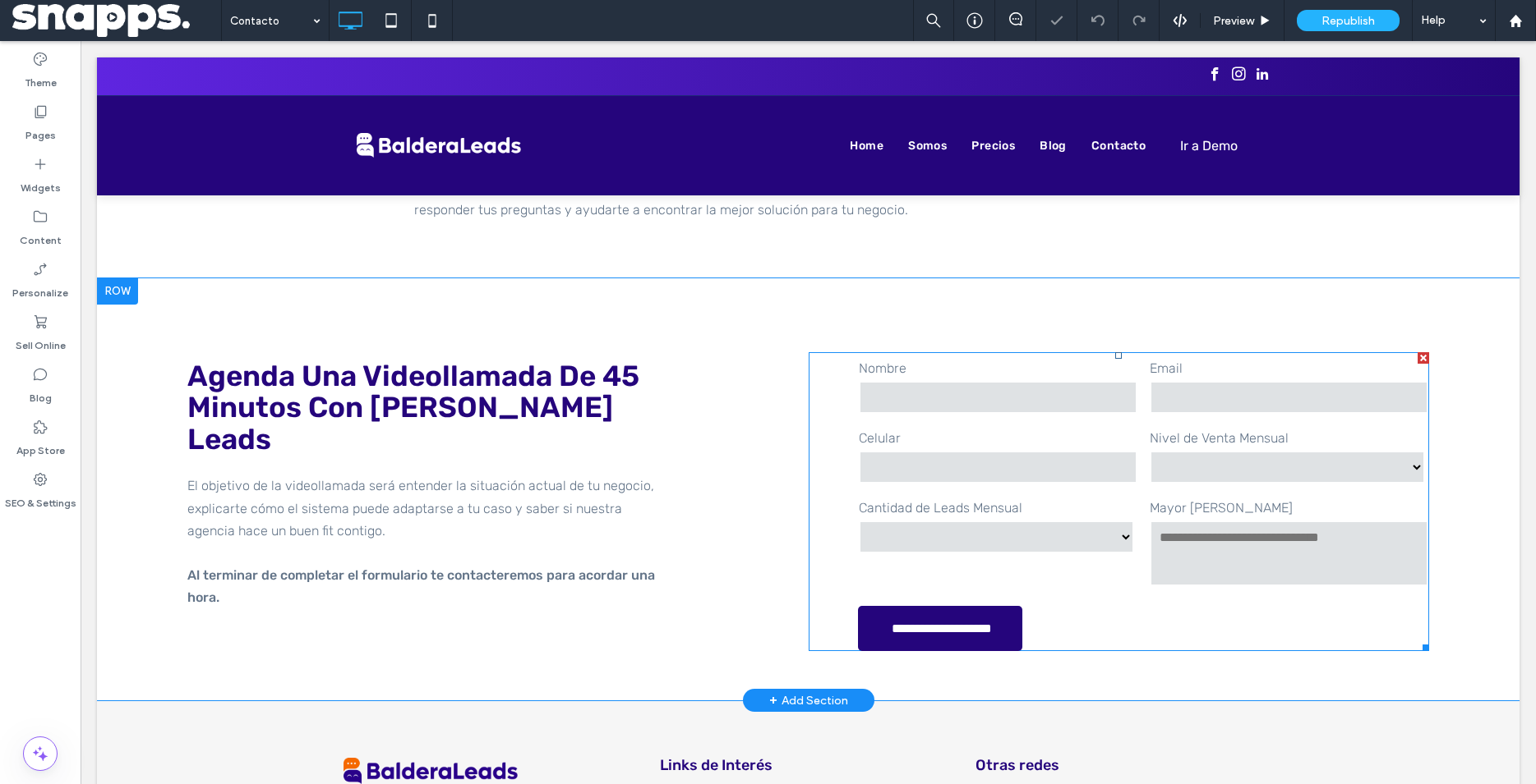
scroll to position [503, 0]
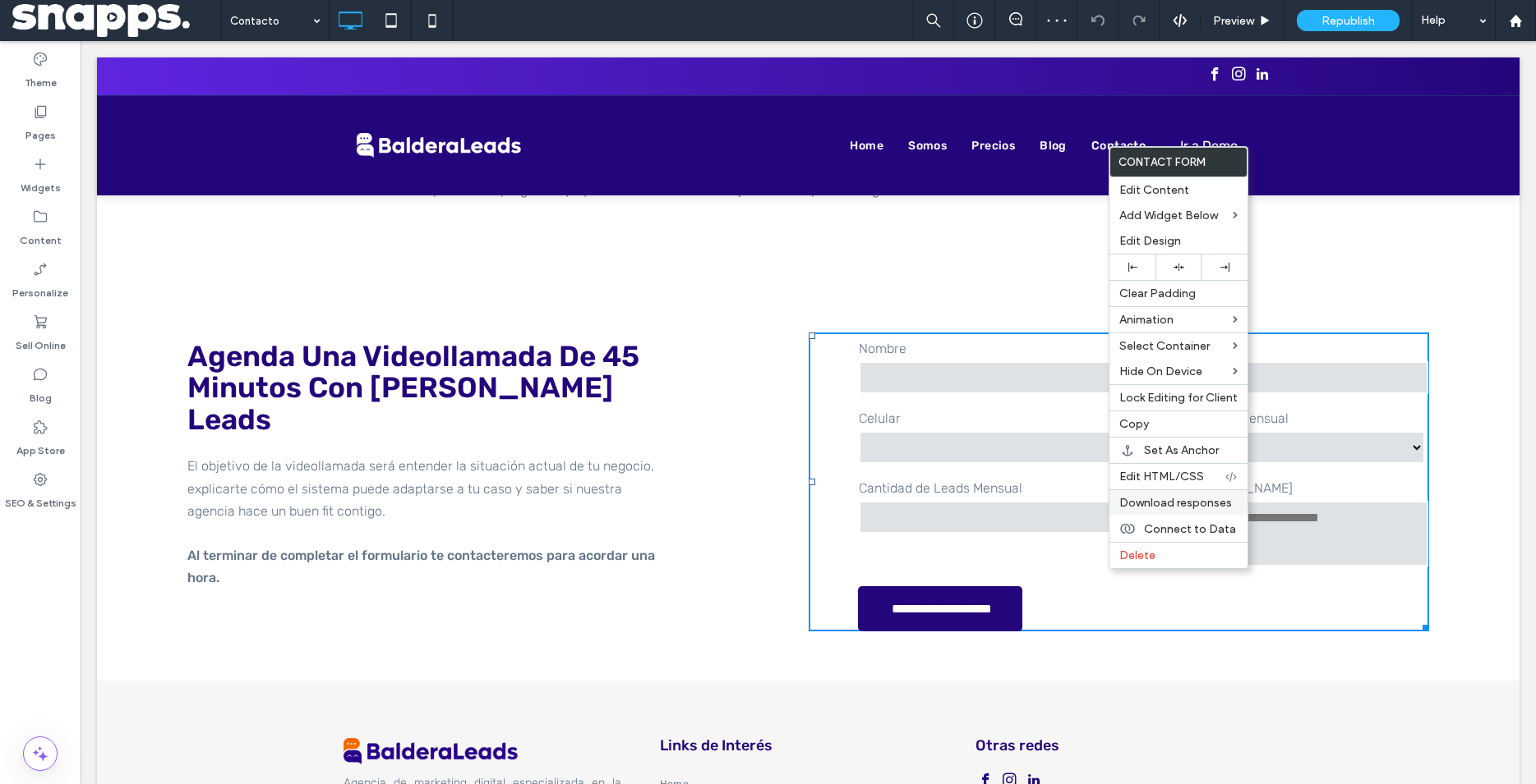
click at [1189, 498] on span "Download responses" at bounding box center [1176, 503] width 113 height 14
